Goal: Answer question/provide support: Share knowledge or assist other users

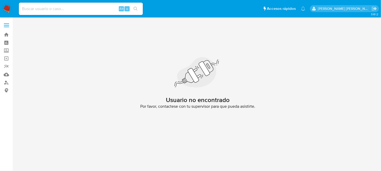
click at [29, 10] on input at bounding box center [81, 8] width 124 height 7
paste input "1325380595"
type input "1325380595"
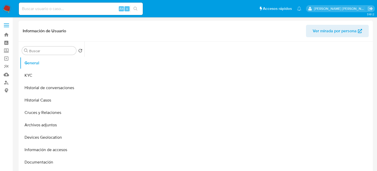
select select "10"
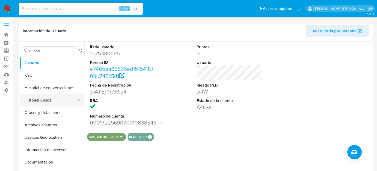
click at [41, 102] on button "Historial Casos" at bounding box center [50, 100] width 60 height 12
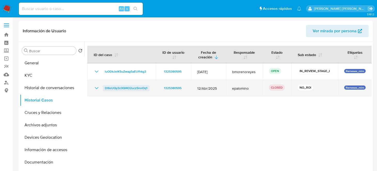
click at [118, 87] on span "DI6sUQy3c0QI4O2ucz5noOq1" at bounding box center [126, 88] width 43 height 6
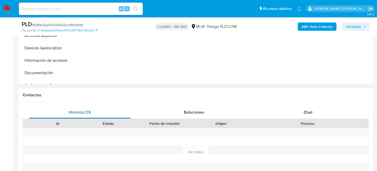
select select "10"
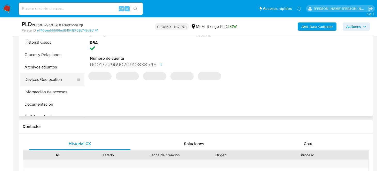
scroll to position [129, 0]
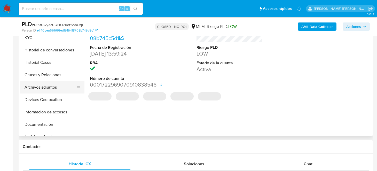
click at [49, 90] on button "Archivos adjuntos" at bounding box center [50, 87] width 60 height 12
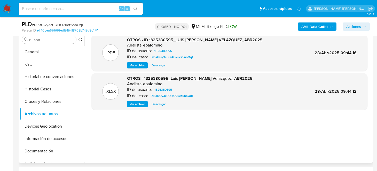
scroll to position [77, 0]
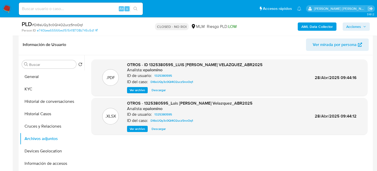
click at [160, 90] on span "Descargar" at bounding box center [158, 89] width 14 height 5
